Goal: Task Accomplishment & Management: Manage account settings

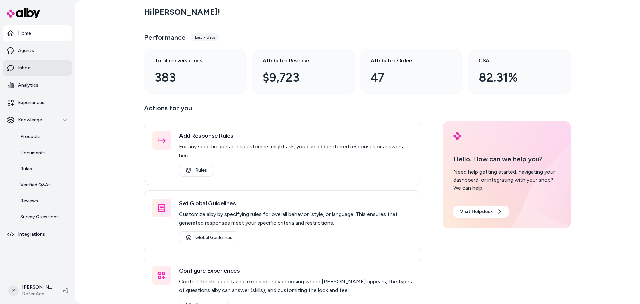
click at [25, 70] on p "Inbox" at bounding box center [24, 68] width 12 height 7
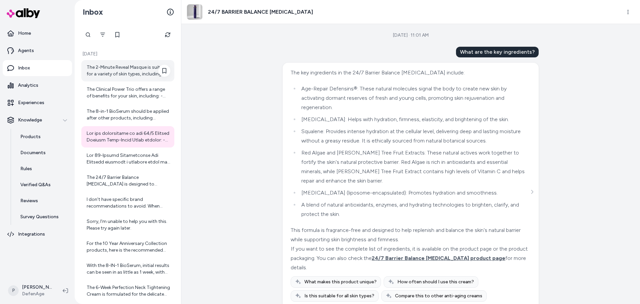
click at [131, 73] on div "The 2-Minute Reveal Masque is suitable for a variety of skin types, including o…" at bounding box center [129, 70] width 84 height 13
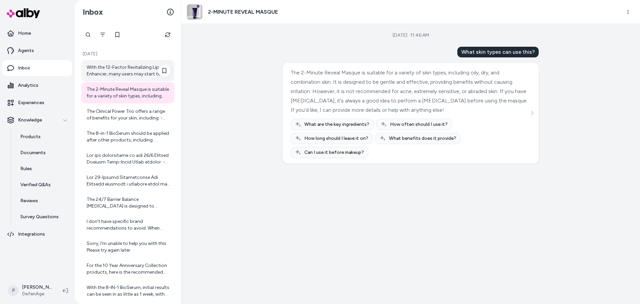
click at [121, 70] on div "With the 12-Factor Revitalizing Lip Enhancer, many users may start to notice in…" at bounding box center [129, 70] width 84 height 13
